Goal: Information Seeking & Learning: Learn about a topic

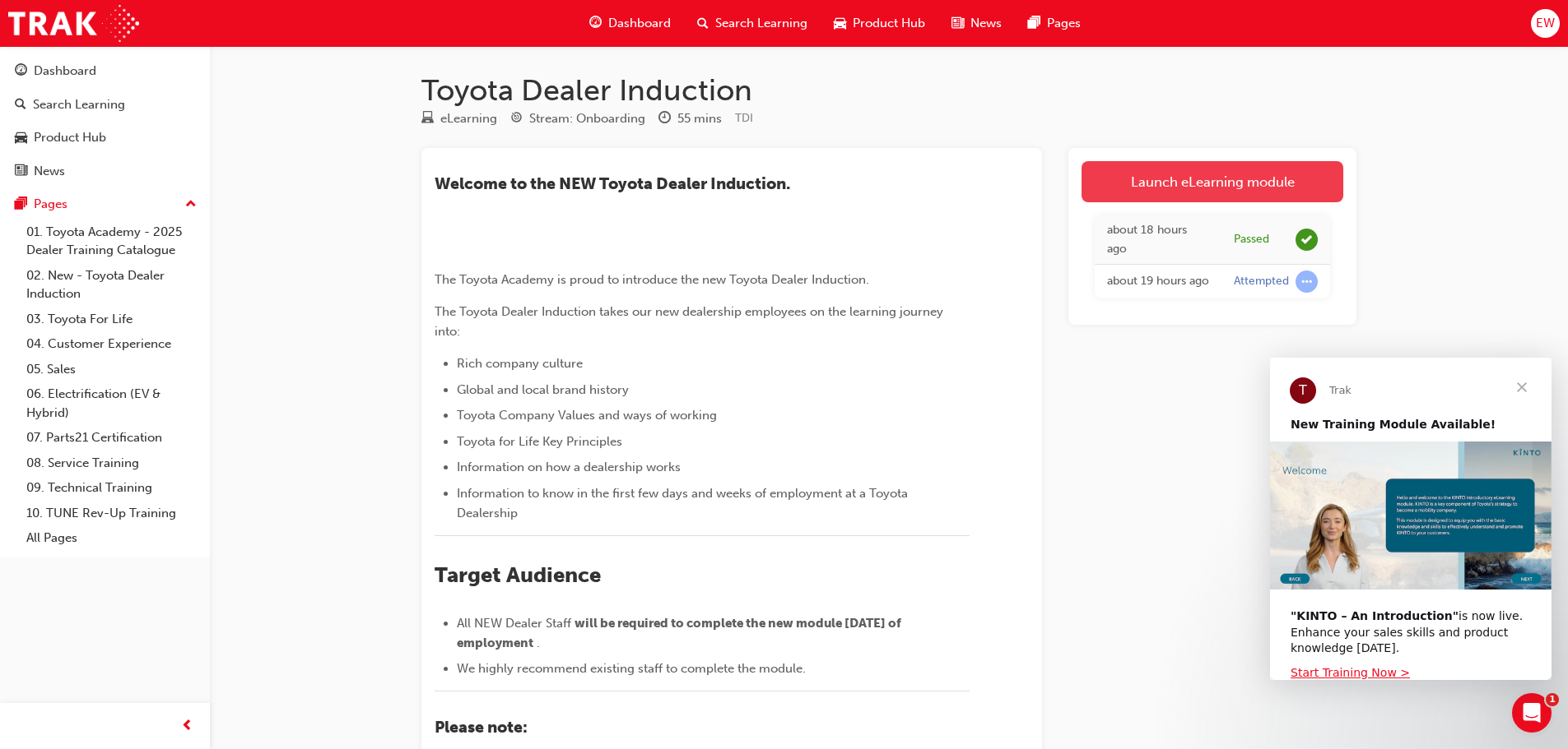
click at [1285, 167] on link "Launch eLearning module" at bounding box center [1212, 181] width 262 height 41
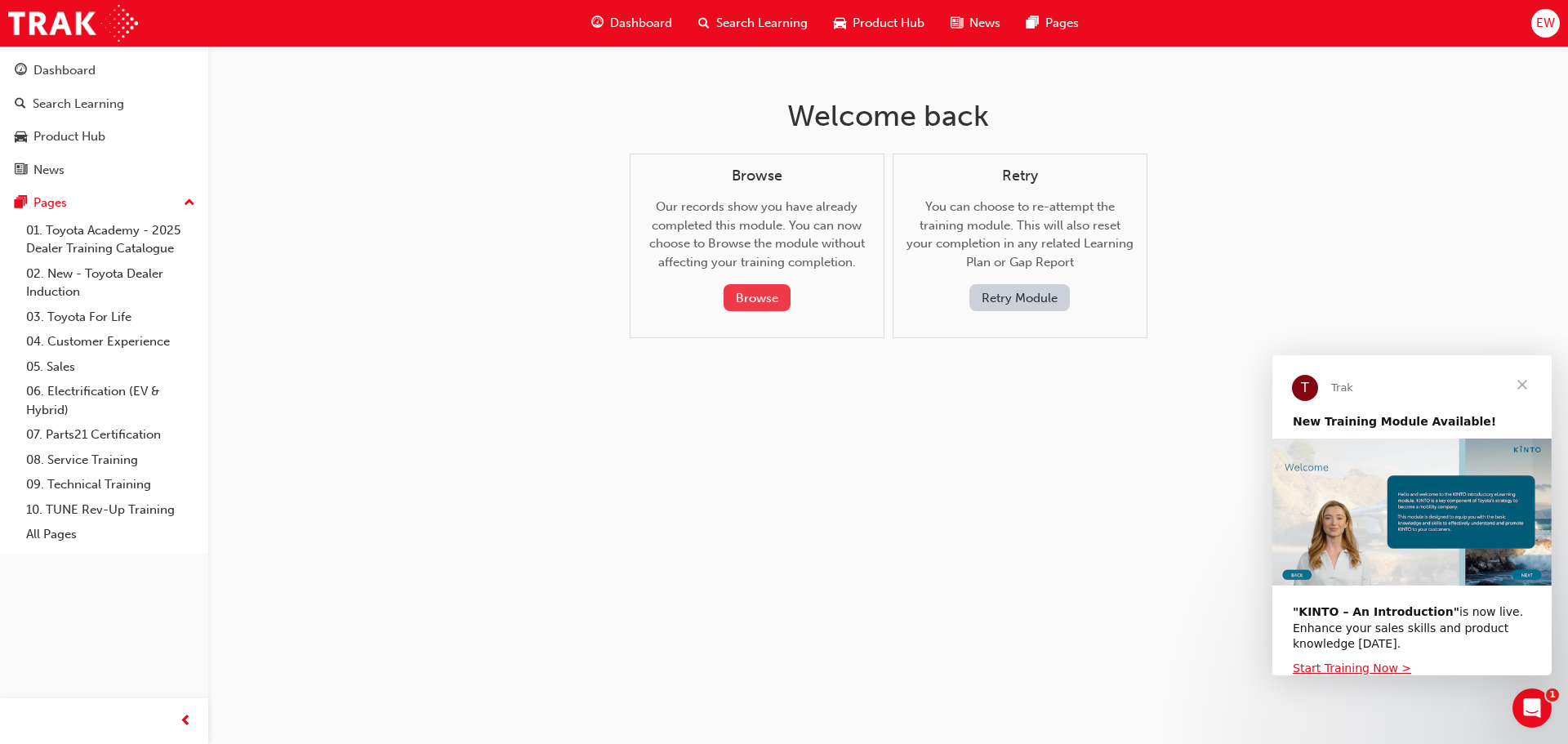
click at [770, 295] on button "Browse" at bounding box center [757, 298] width 67 height 27
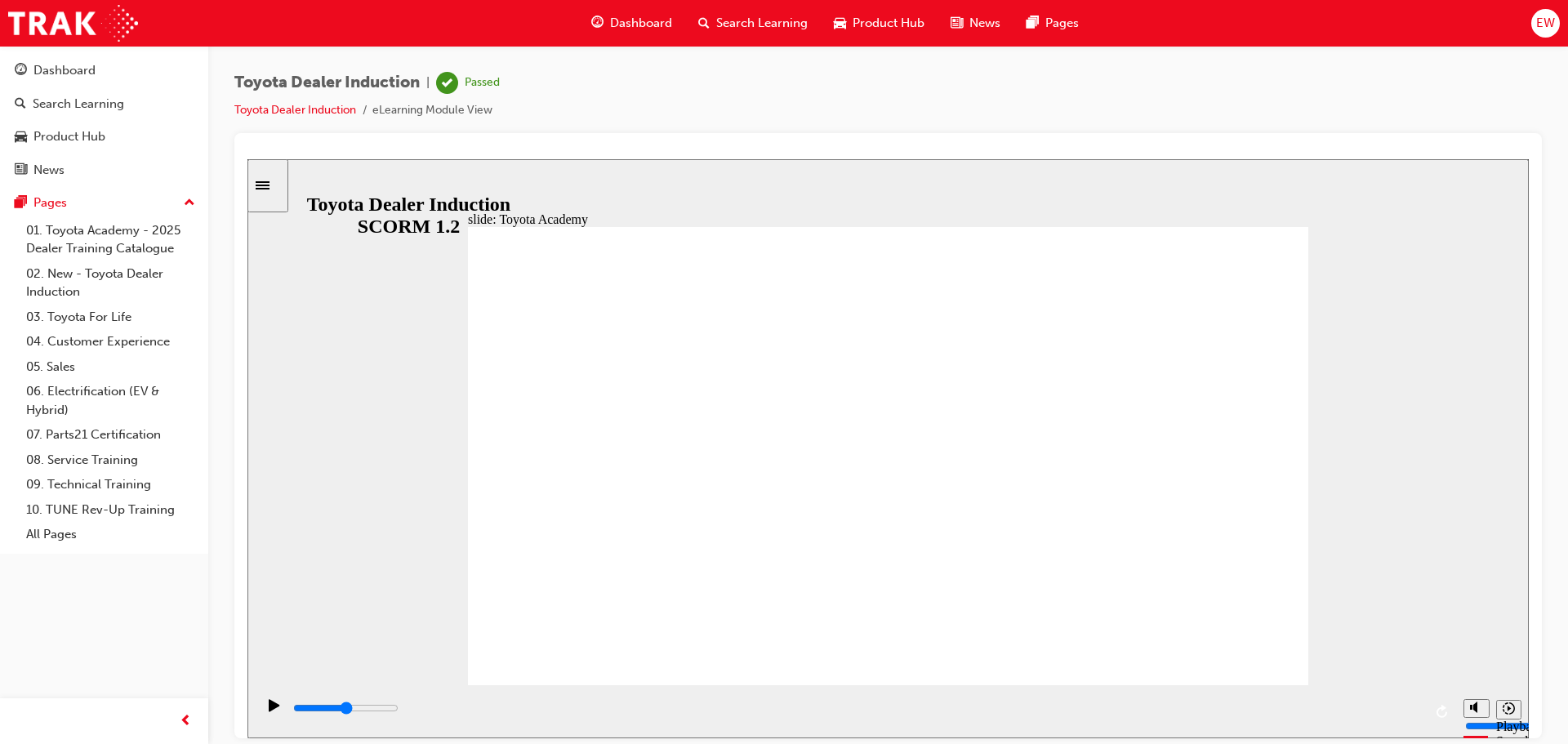
click at [1450, 91] on div "Toyota Dealer Induction | Passed Toyota Dealer Induction eLearning Module View" at bounding box center [888, 102] width 1307 height 61
click at [825, 122] on div "Toyota Dealer Induction | Passed Toyota Dealer Induction eLearning Module View" at bounding box center [888, 102] width 1307 height 61
click at [269, 711] on icon "Pause (Ctrl+Alt+P)" at bounding box center [273, 705] width 10 height 12
click at [1555, 687] on div "Toyota Dealer Induction | Passed Toyota Dealer Induction eLearning Module View" at bounding box center [888, 375] width 1360 height 658
click at [269, 711] on icon "Pause (Ctrl+Alt+P)" at bounding box center [273, 705] width 10 height 12
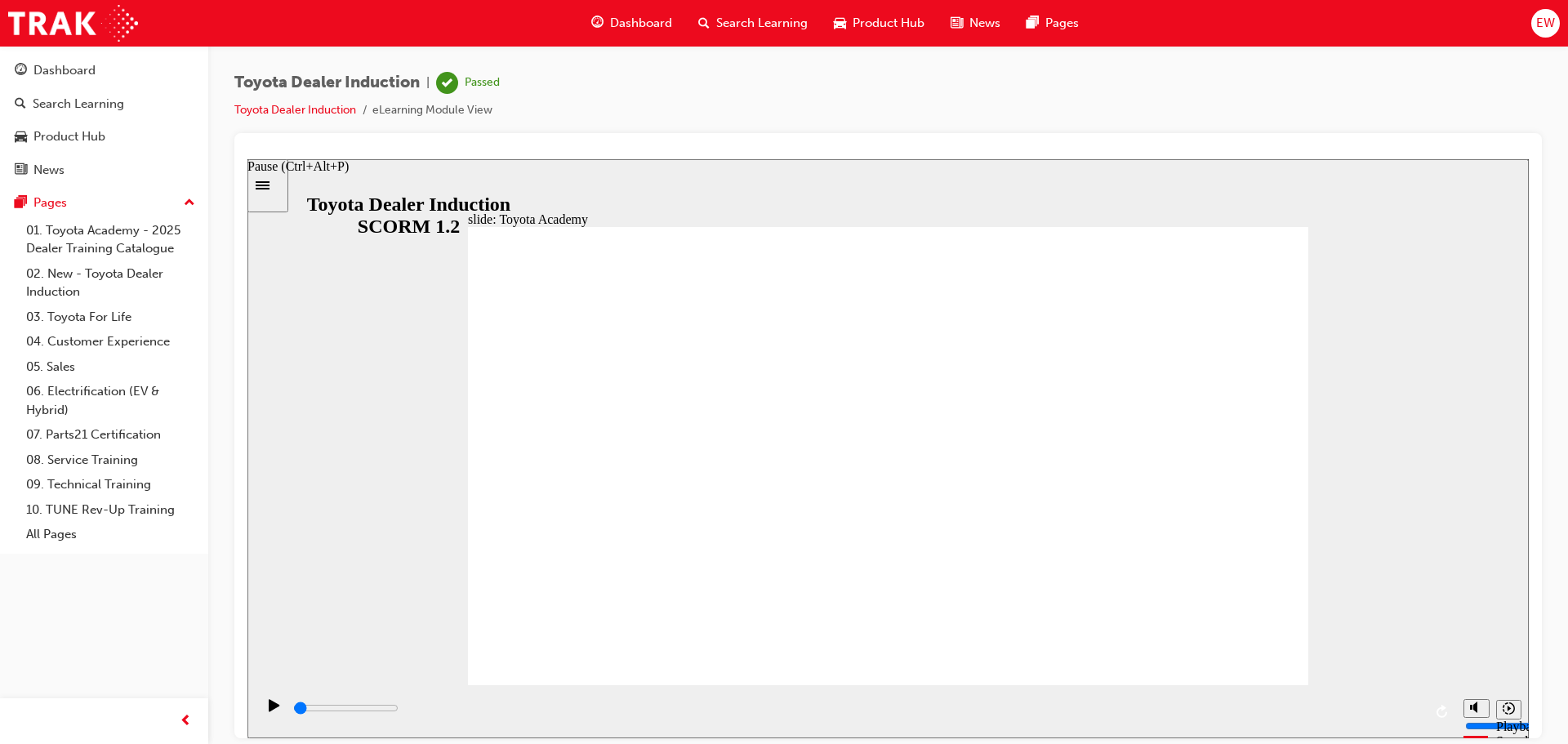
type input "1"
click at [304, 709] on input "slide progress" at bounding box center [346, 707] width 105 height 13
click at [328, 716] on div "playback controls" at bounding box center [856, 707] width 1130 height 18
click at [271, 711] on icon "Pause (Ctrl+Alt+P)" at bounding box center [273, 705] width 10 height 12
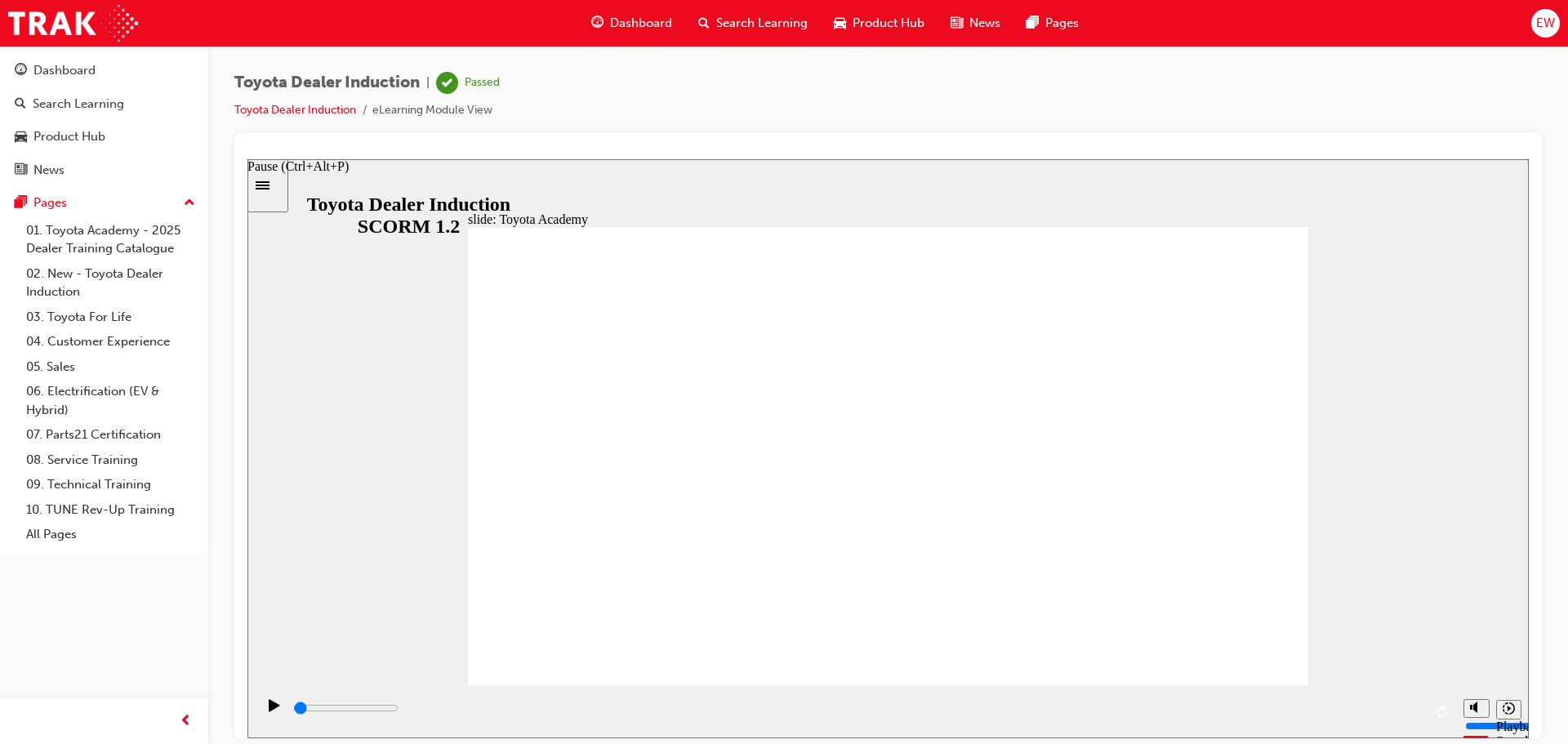
click at [271, 711] on icon "Pause (Ctrl+Alt+P)" at bounding box center [273, 705] width 10 height 12
click at [177, 656] on div "Dashboard Search Learning Product Hub News Pages Pages 01. Toyota Academy - 202…" at bounding box center [104, 351] width 208 height 704
click at [1535, 112] on div "Toyota Dealer Induction | Passed Toyota Dealer Induction eLearning Module View" at bounding box center [888, 102] width 1307 height 61
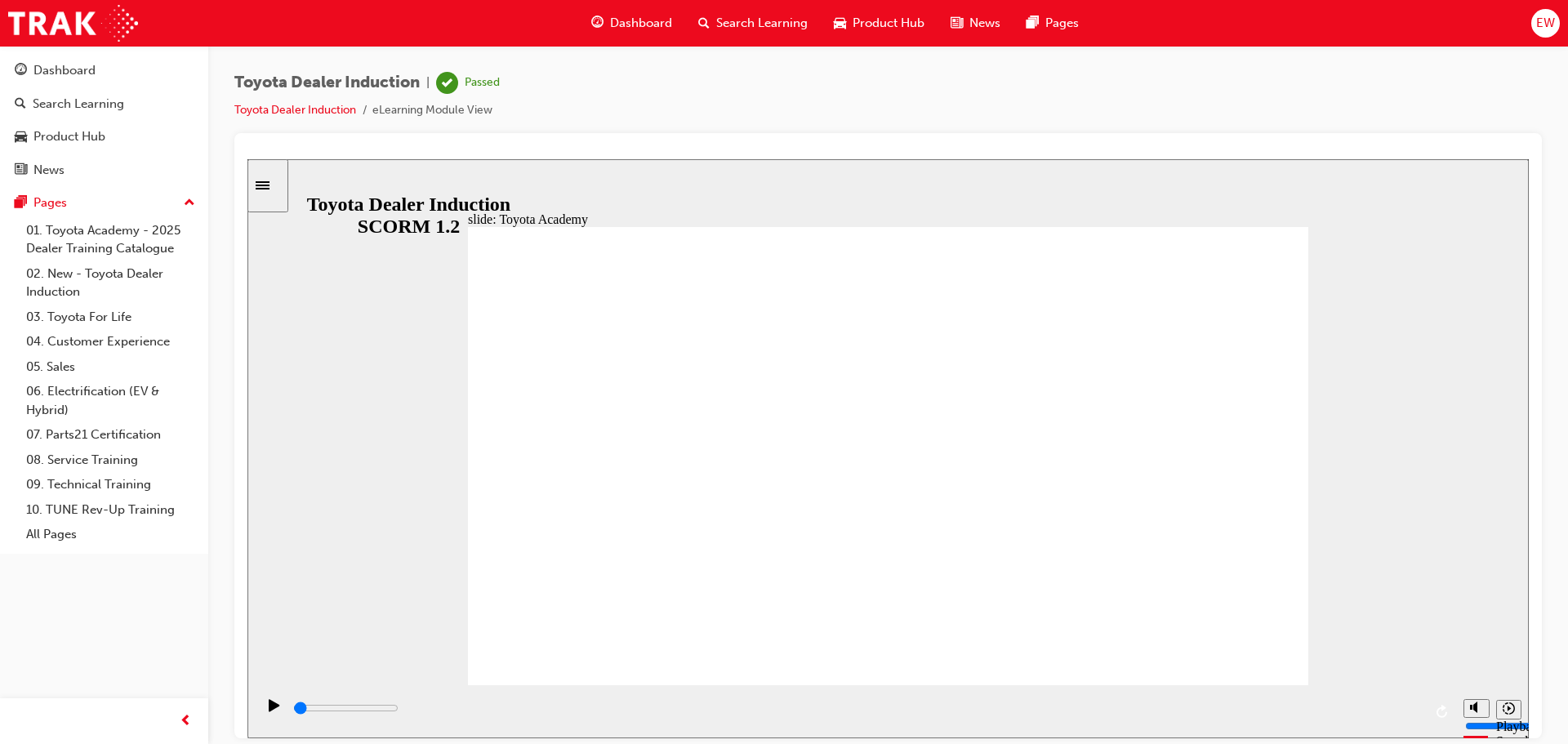
click at [711, 149] on div at bounding box center [888, 153] width 1281 height 13
drag, startPoint x: 706, startPoint y: 540, endPoint x: 743, endPoint y: 360, distance: 183.8
click at [269, 187] on icon "Sidebar Toggle" at bounding box center [268, 183] width 24 height 9
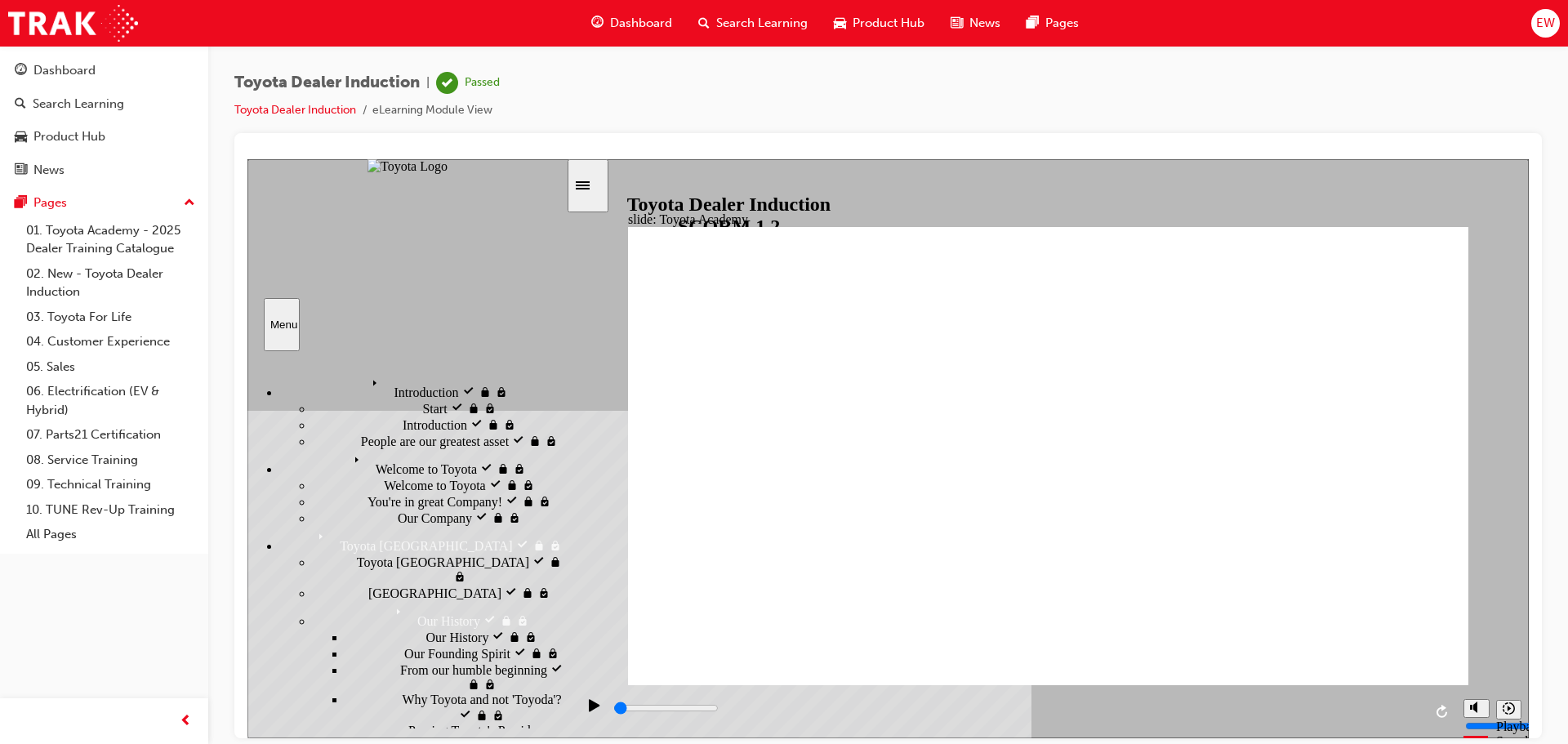
click at [467, 380] on div "Introduction visited Introduction" at bounding box center [423, 386] width 285 height 28
click at [518, 407] on div "Start Start" at bounding box center [439, 407] width 254 height 16
click at [459, 416] on div "Start visited Start" at bounding box center [439, 407] width 254 height 16
click at [462, 432] on div "Introduction Introduction" at bounding box center [439, 424] width 254 height 16
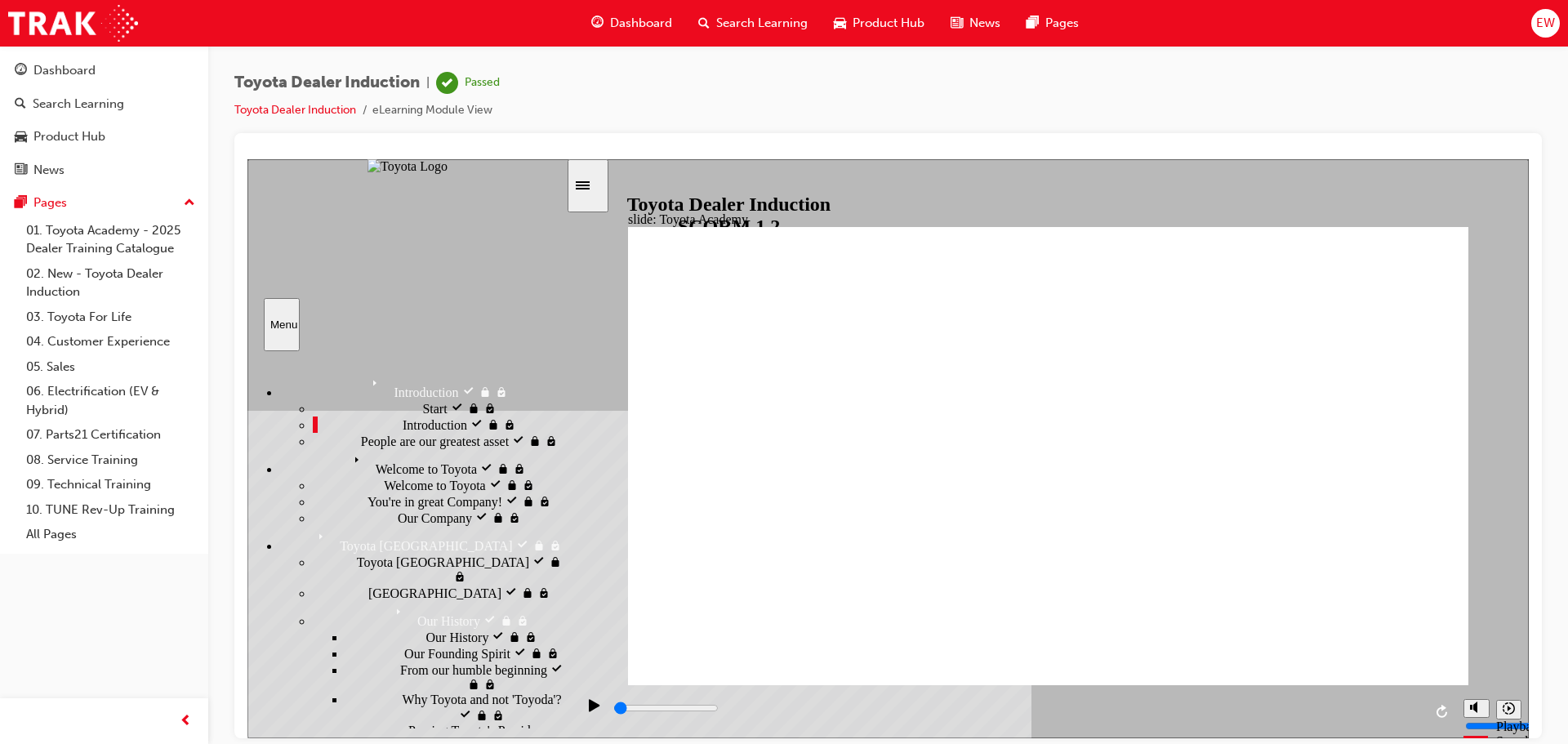
click at [480, 411] on div "Start visited Start" at bounding box center [439, 407] width 254 height 16
click at [593, 711] on icon "Pause (Ctrl+Alt+P)" at bounding box center [593, 705] width 10 height 12
click at [99, 674] on div "Dashboard Search Learning Product Hub News Pages Pages 01. Toyota Academy - 202…" at bounding box center [104, 351] width 208 height 704
click at [977, 85] on div "Toyota Dealer Induction | Passed Toyota Dealer Induction eLearning Module View" at bounding box center [888, 102] width 1307 height 61
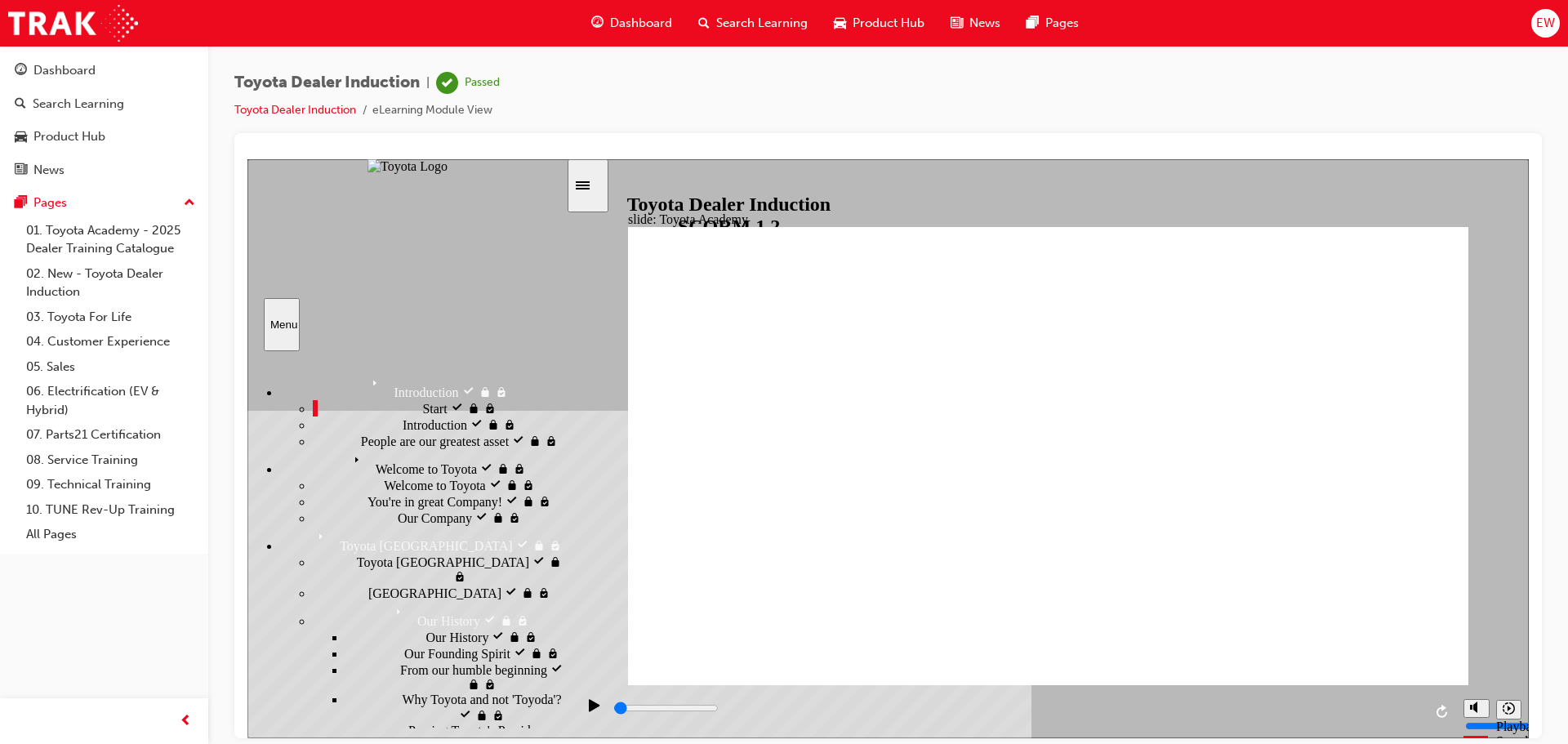
click at [977, 85] on div "Toyota Dealer Induction | Passed Toyota Dealer Induction eLearning Module View" at bounding box center [888, 102] width 1307 height 61
click at [458, 399] on div "Start visited Start" at bounding box center [439, 407] width 254 height 16
click at [477, 372] on div "Introduction Introduction" at bounding box center [423, 386] width 285 height 28
click at [477, 372] on div "Introduction visited Introduction" at bounding box center [423, 386] width 285 height 28
click at [460, 431] on ul "Start visited Start Introduction visited Introduction" at bounding box center [423, 424] width 285 height 49
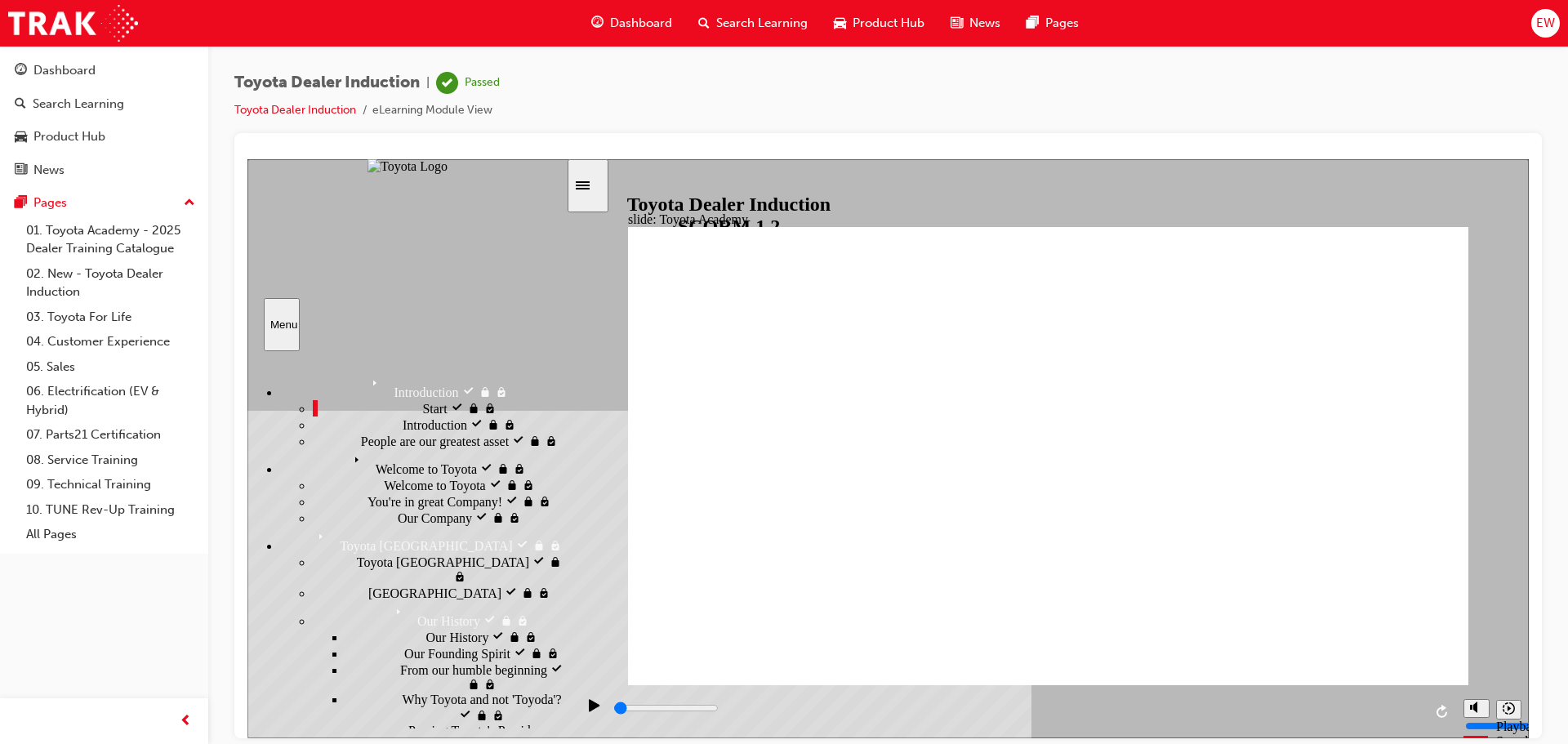
click at [474, 415] on div "Start visited Start" at bounding box center [439, 407] width 254 height 16
click at [438, 405] on div "Start visited Start" at bounding box center [439, 407] width 254 height 16
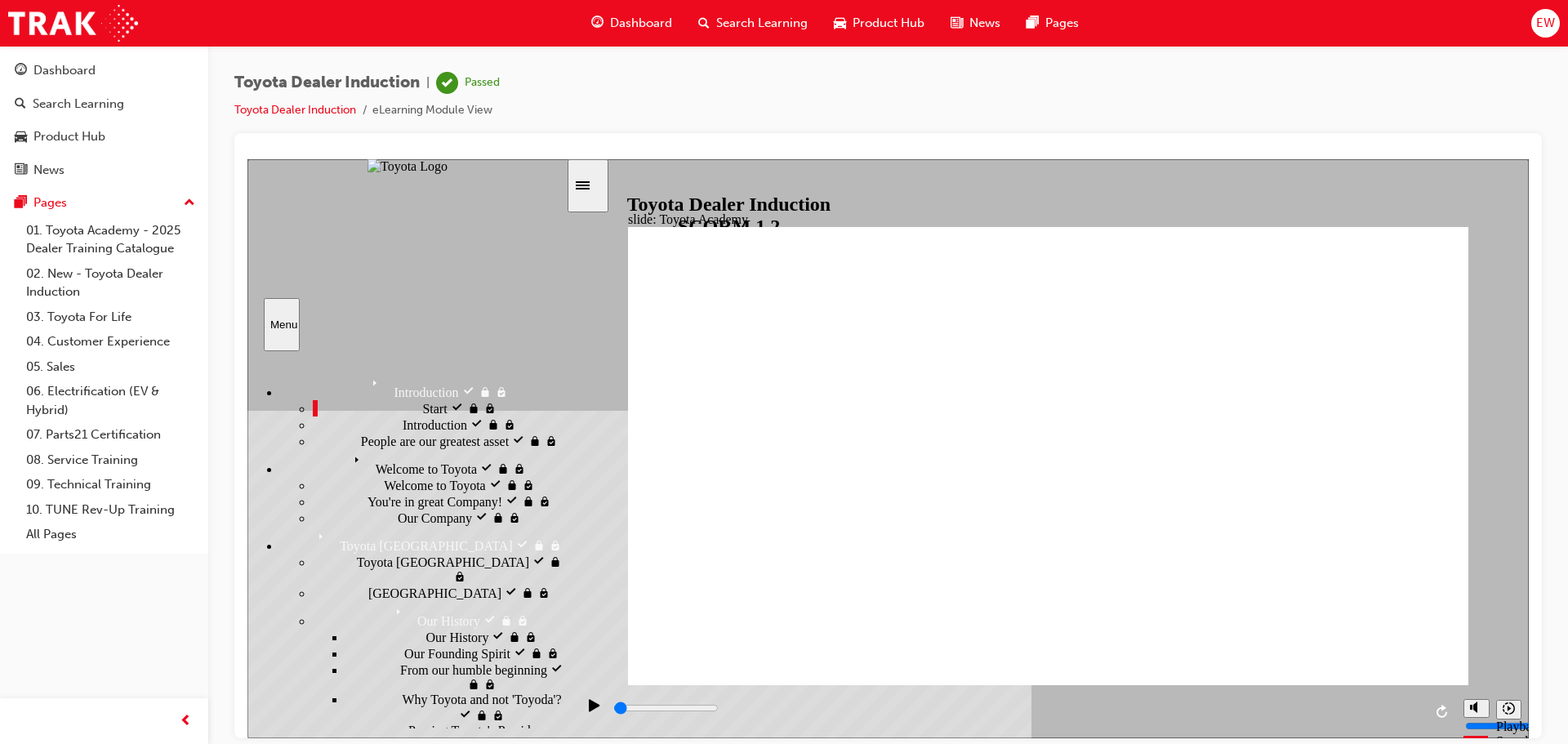
drag, startPoint x: 1088, startPoint y: 518, endPoint x: 1068, endPoint y: 515, distance: 20.2
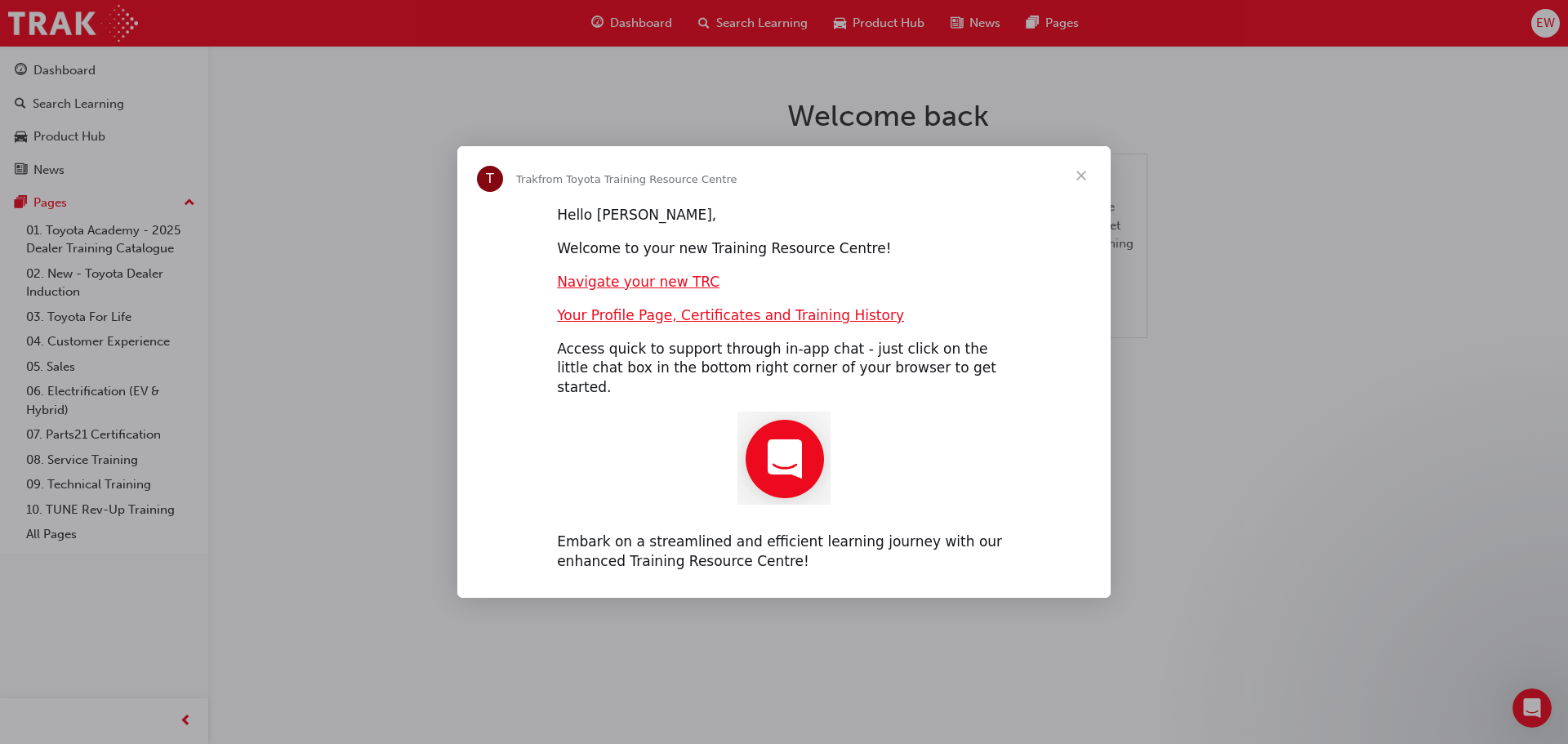
click at [1076, 188] on span "Close" at bounding box center [1081, 176] width 59 height 59
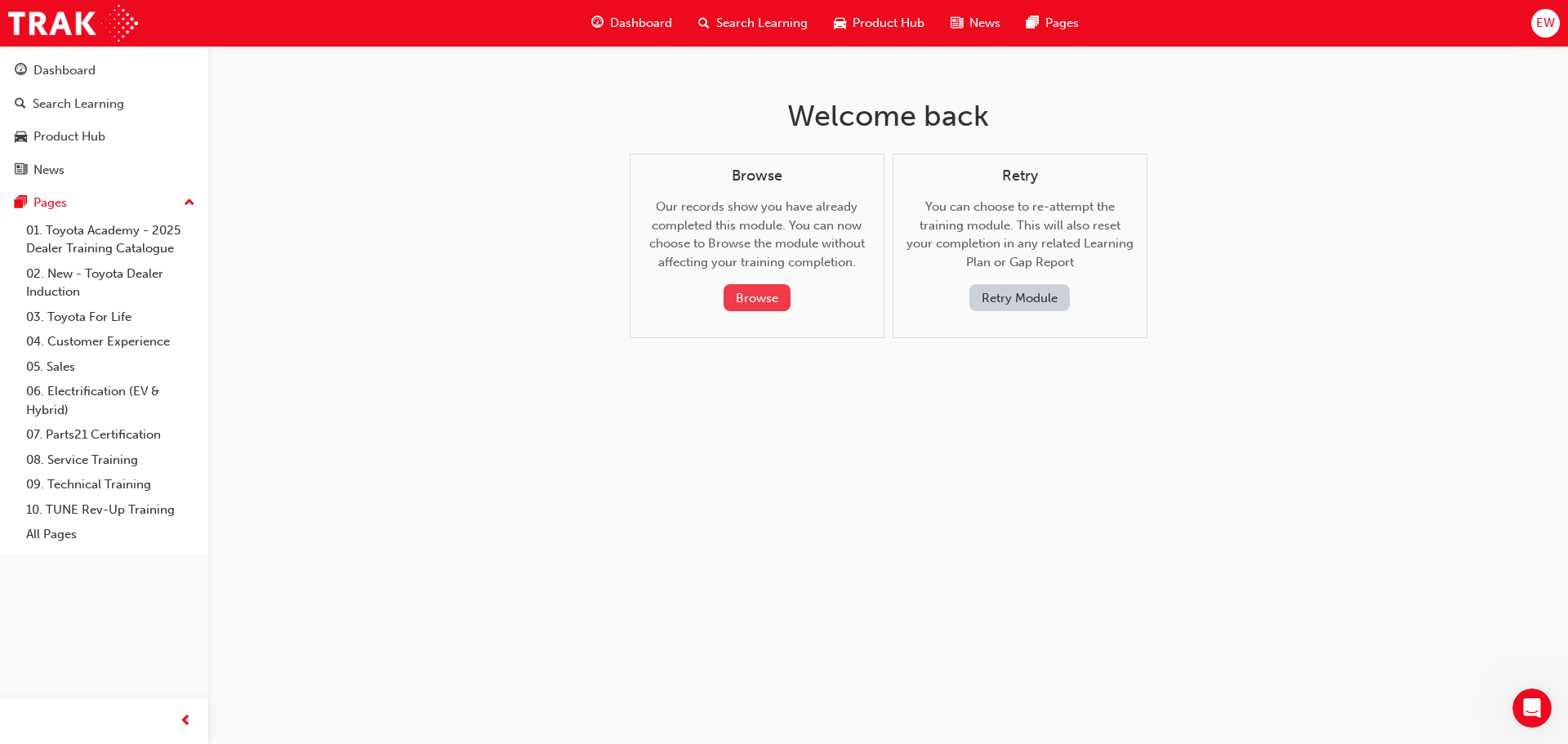
click at [770, 295] on button "Browse" at bounding box center [757, 298] width 67 height 27
